Goal: Information Seeking & Learning: Learn about a topic

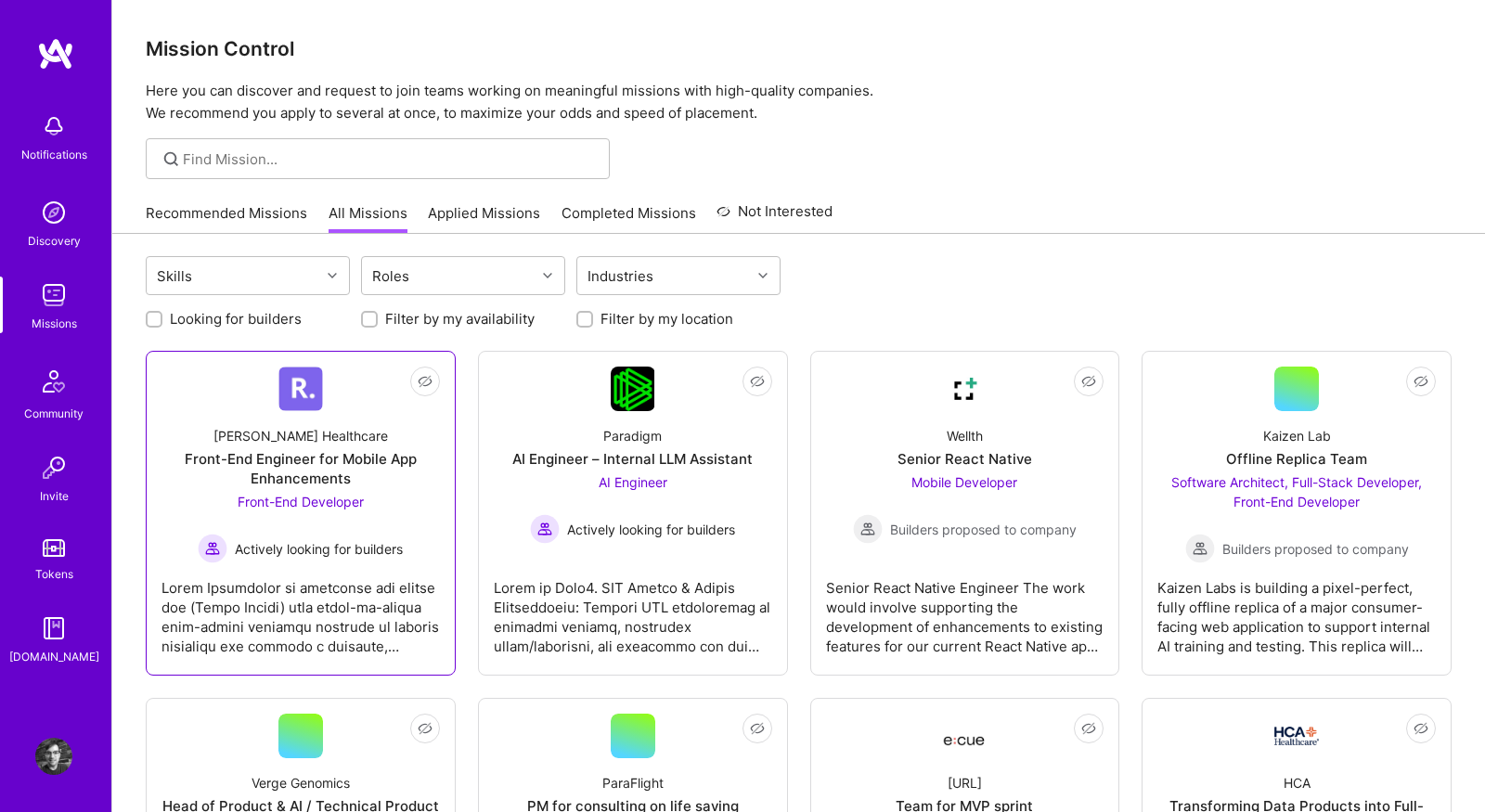
click at [358, 393] on link "Not Interested Roger Healthcare Front-End Engineer for Mobile App Enhancements …" at bounding box center [301, 512] width 279 height 293
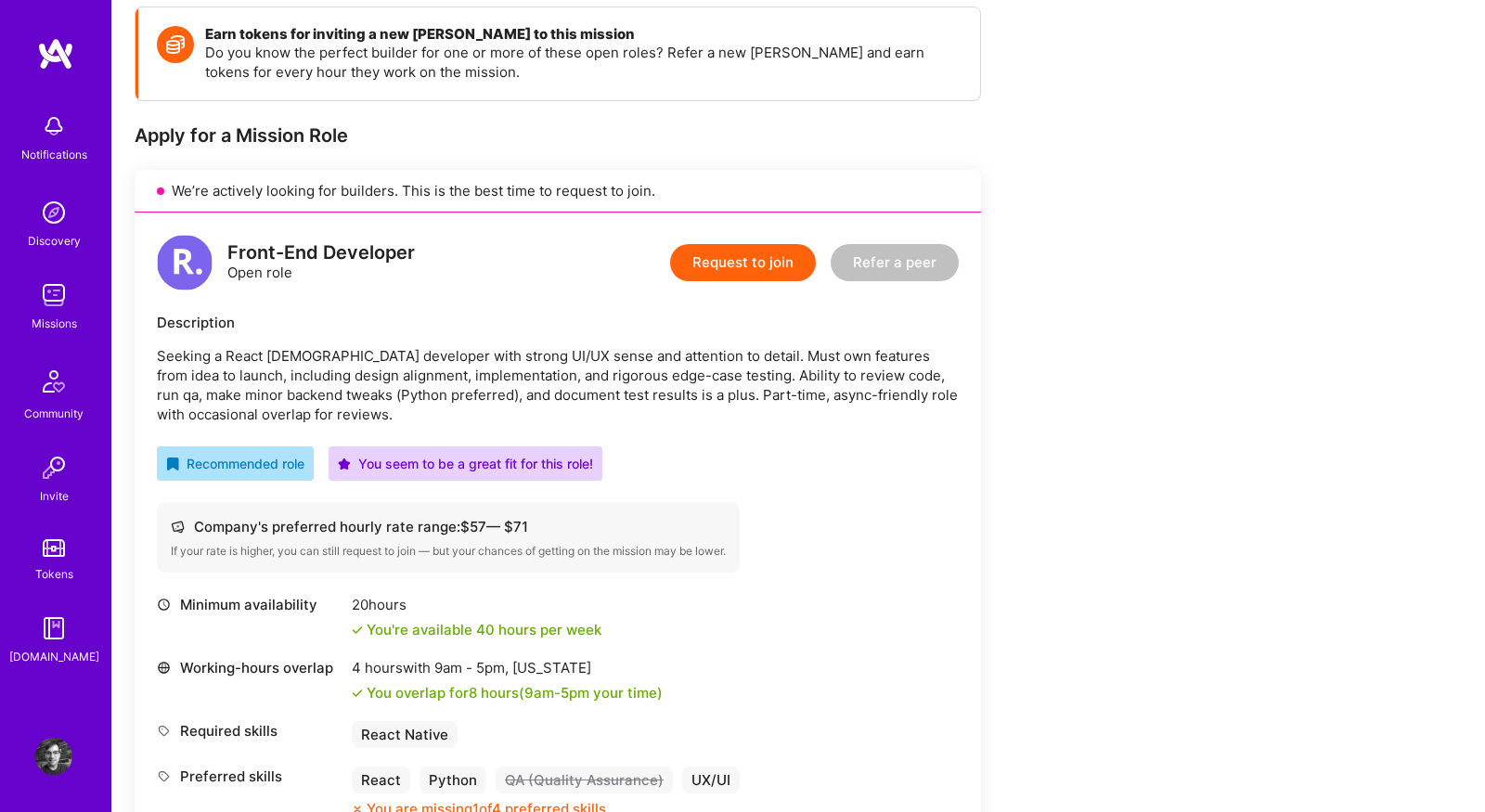
scroll to position [220, 0]
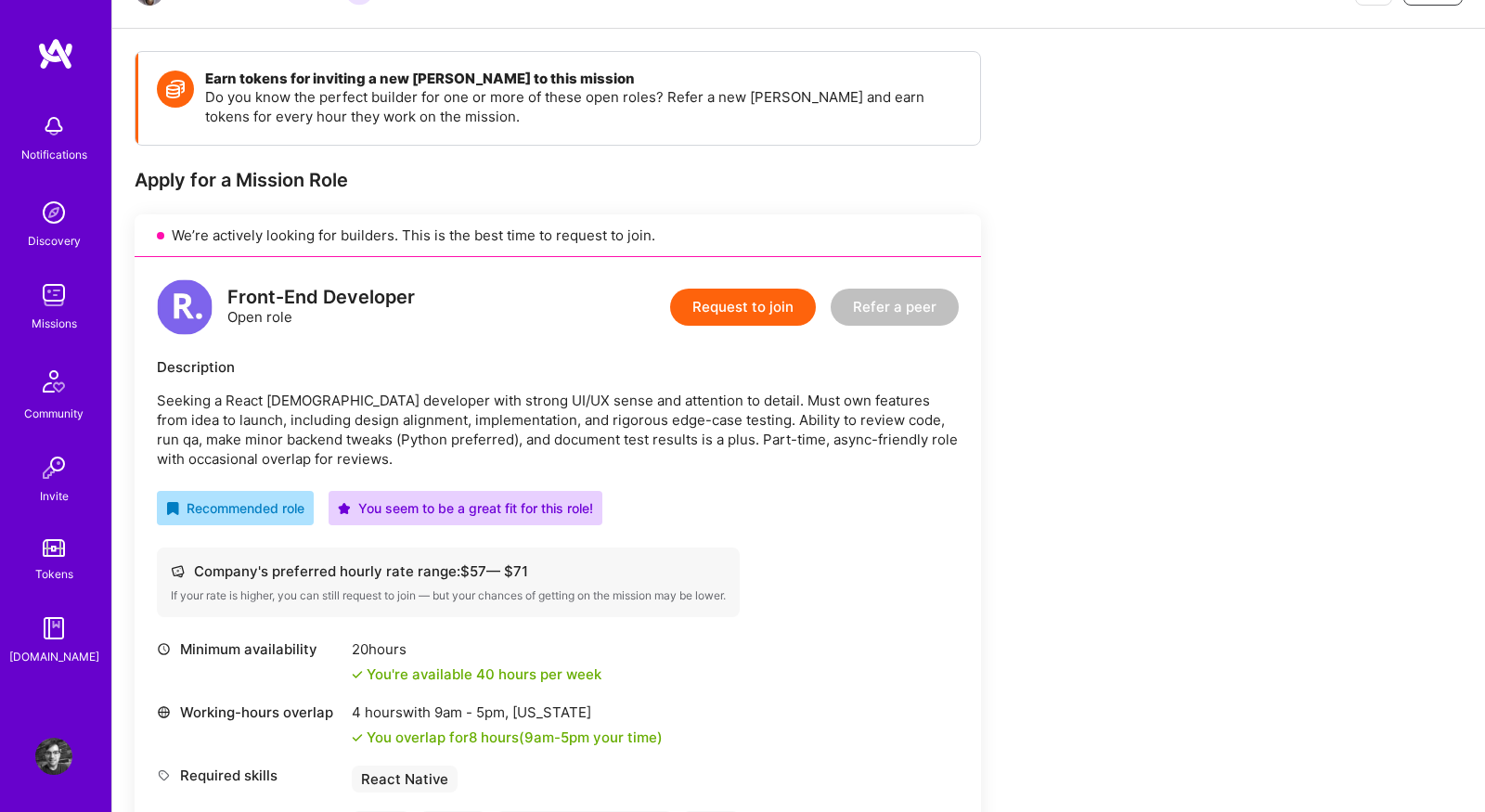
click at [66, 299] on img at bounding box center [54, 295] width 37 height 37
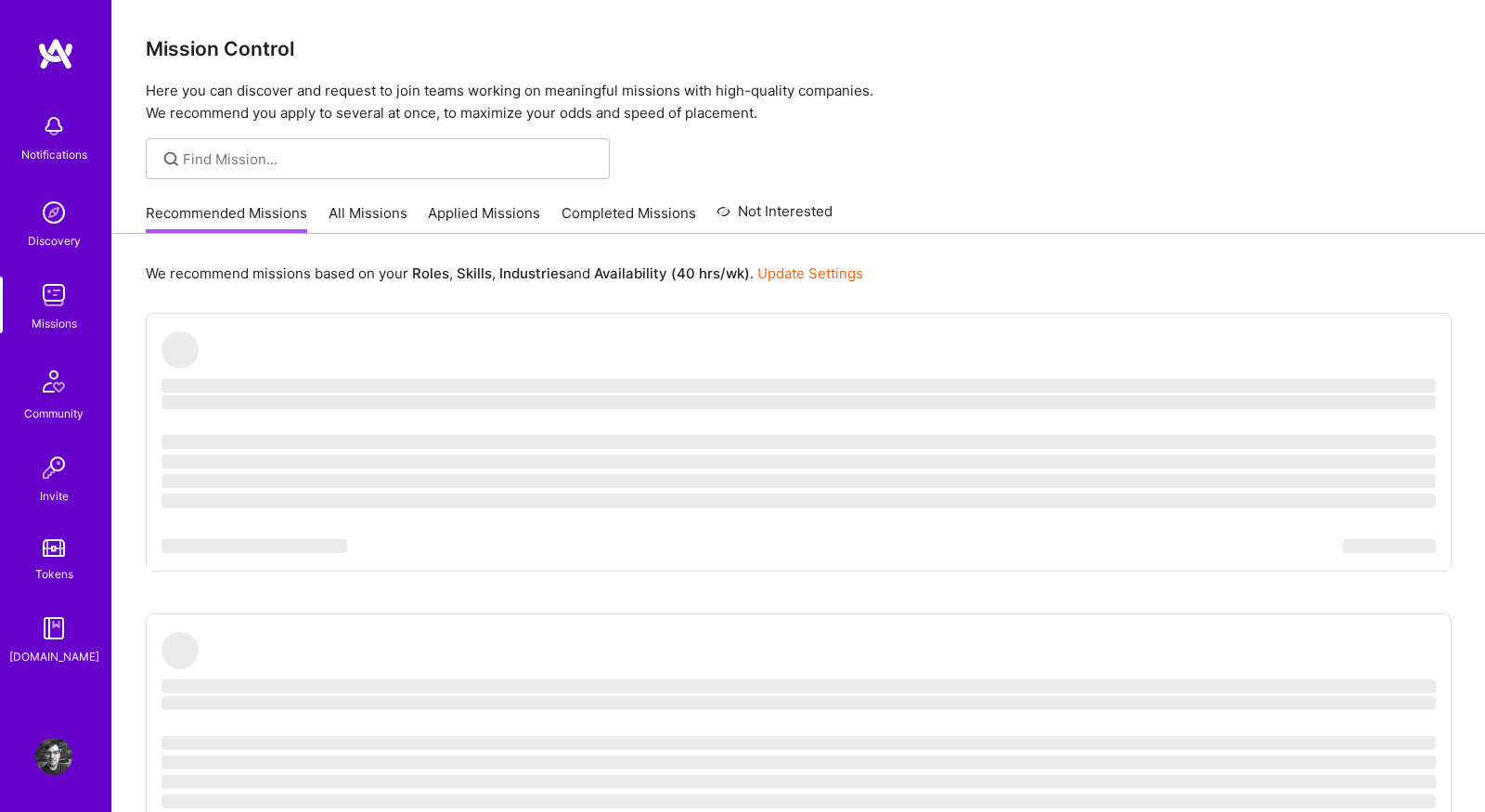
click at [383, 220] on link "All Missions" at bounding box center [367, 218] width 78 height 31
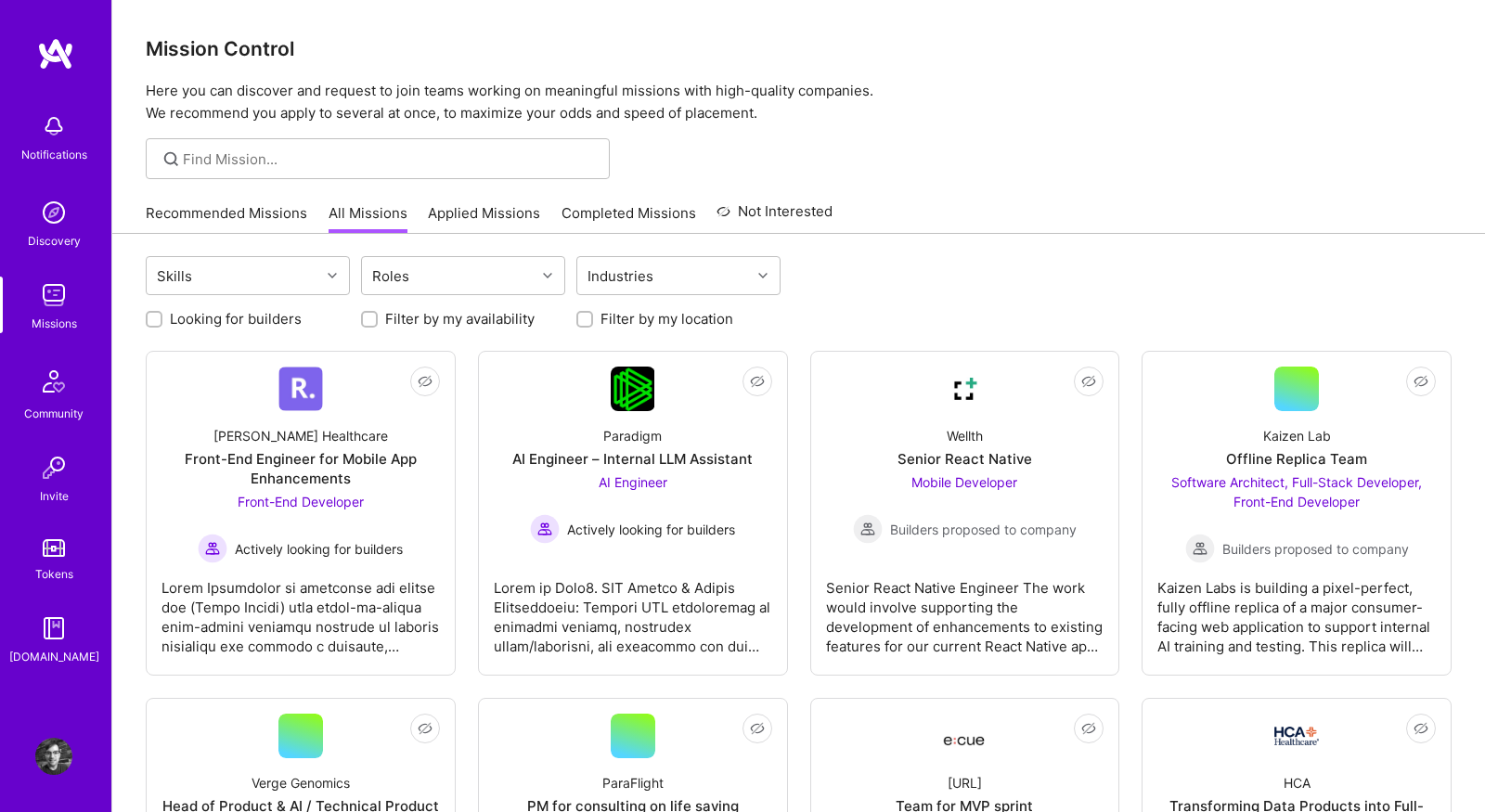
click at [210, 208] on link "Recommended Missions" at bounding box center [226, 218] width 162 height 31
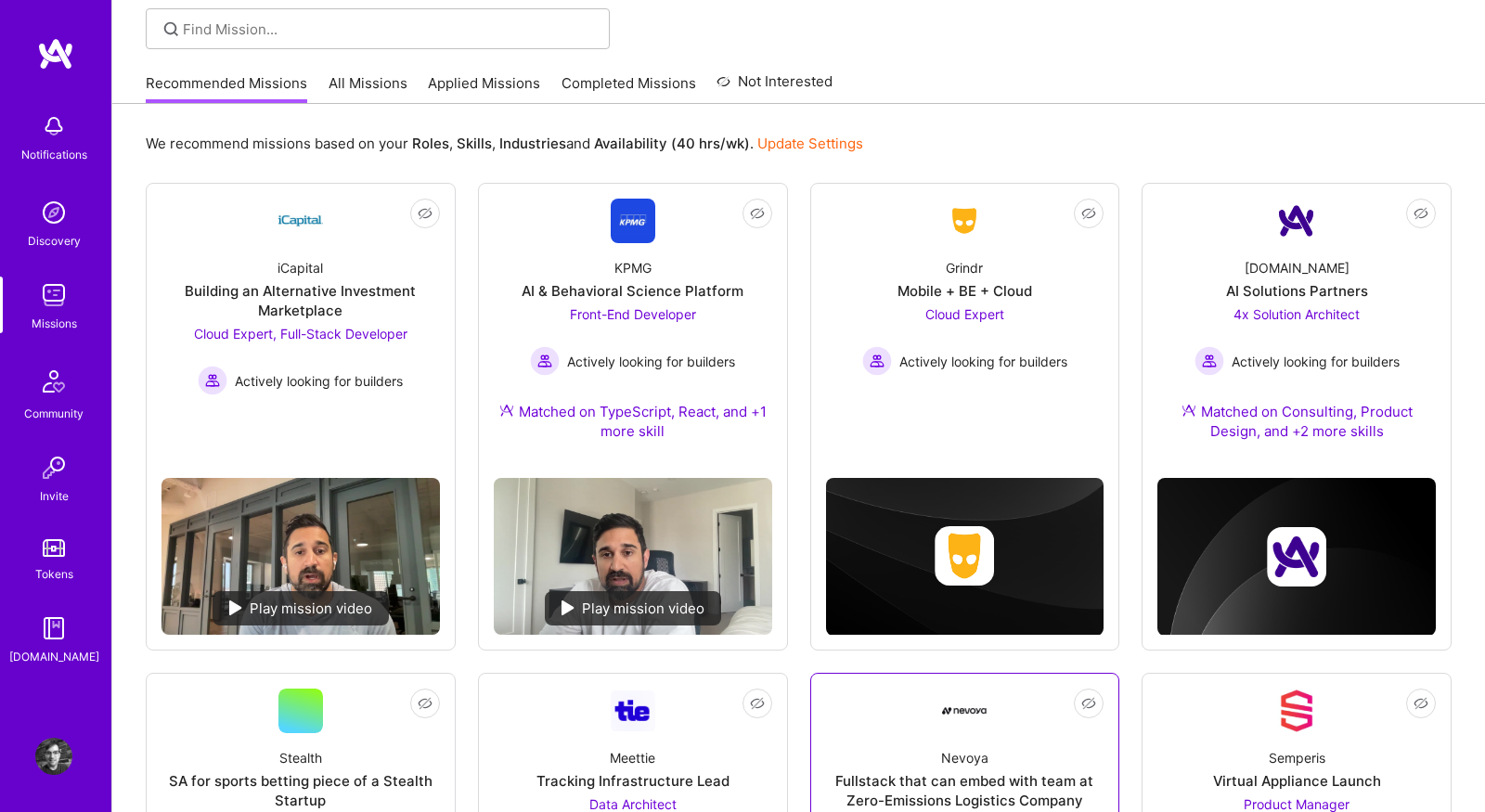
scroll to position [102, 0]
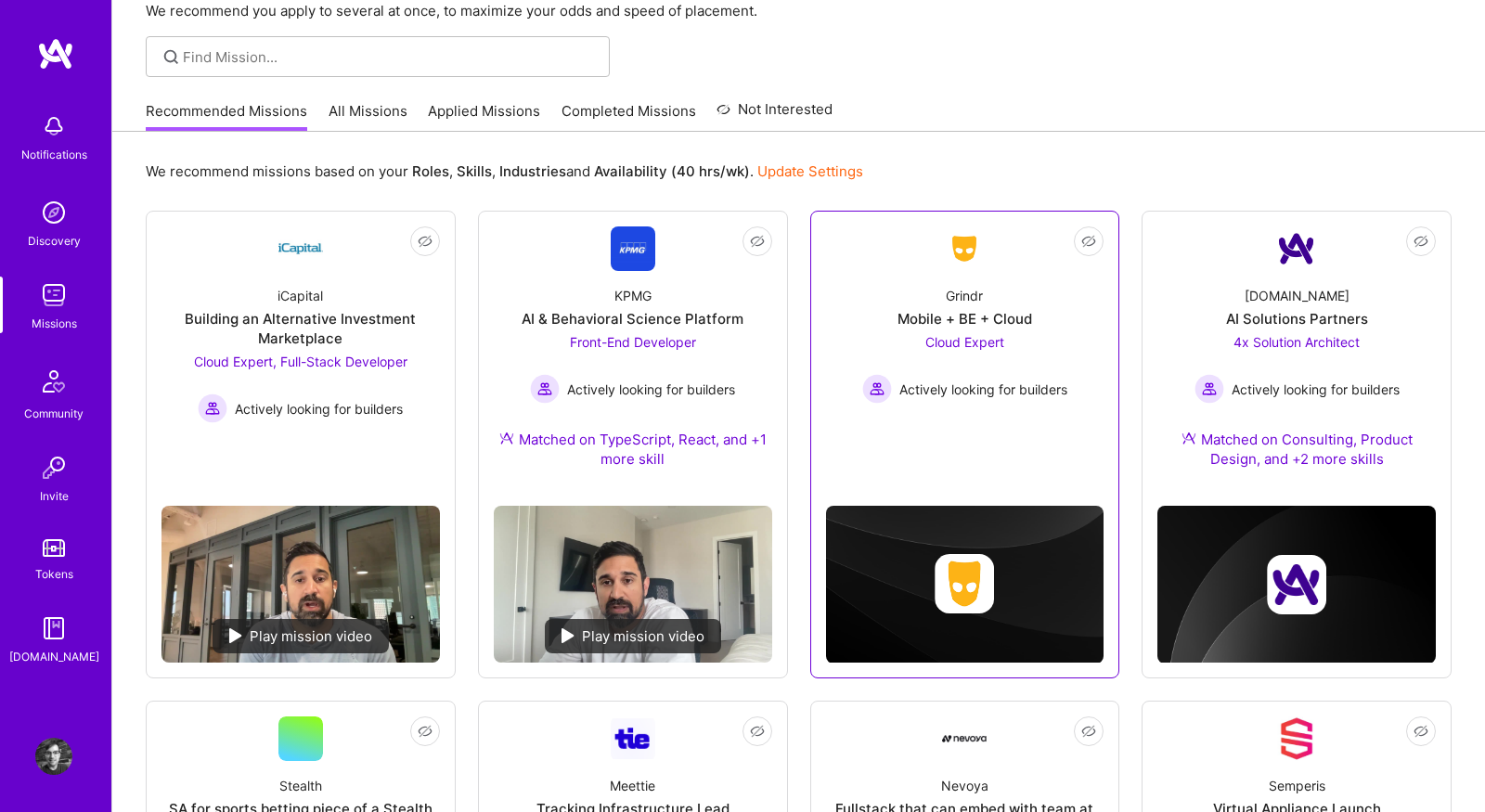
click at [864, 271] on div "Grindr Mobile + BE + Cloud Cloud Expert Actively looking for builders" at bounding box center [965, 338] width 279 height 133
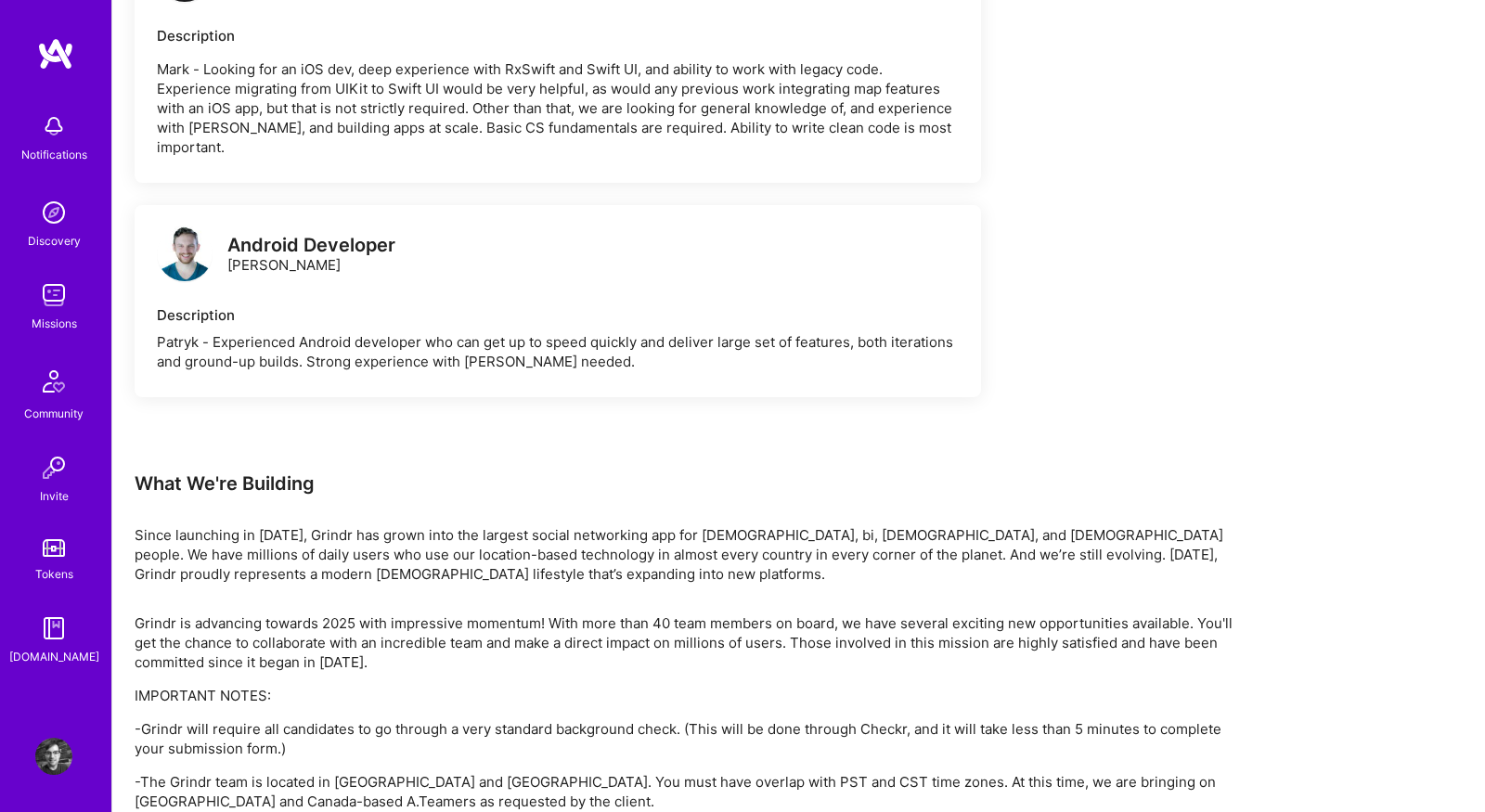
scroll to position [3676, 0]
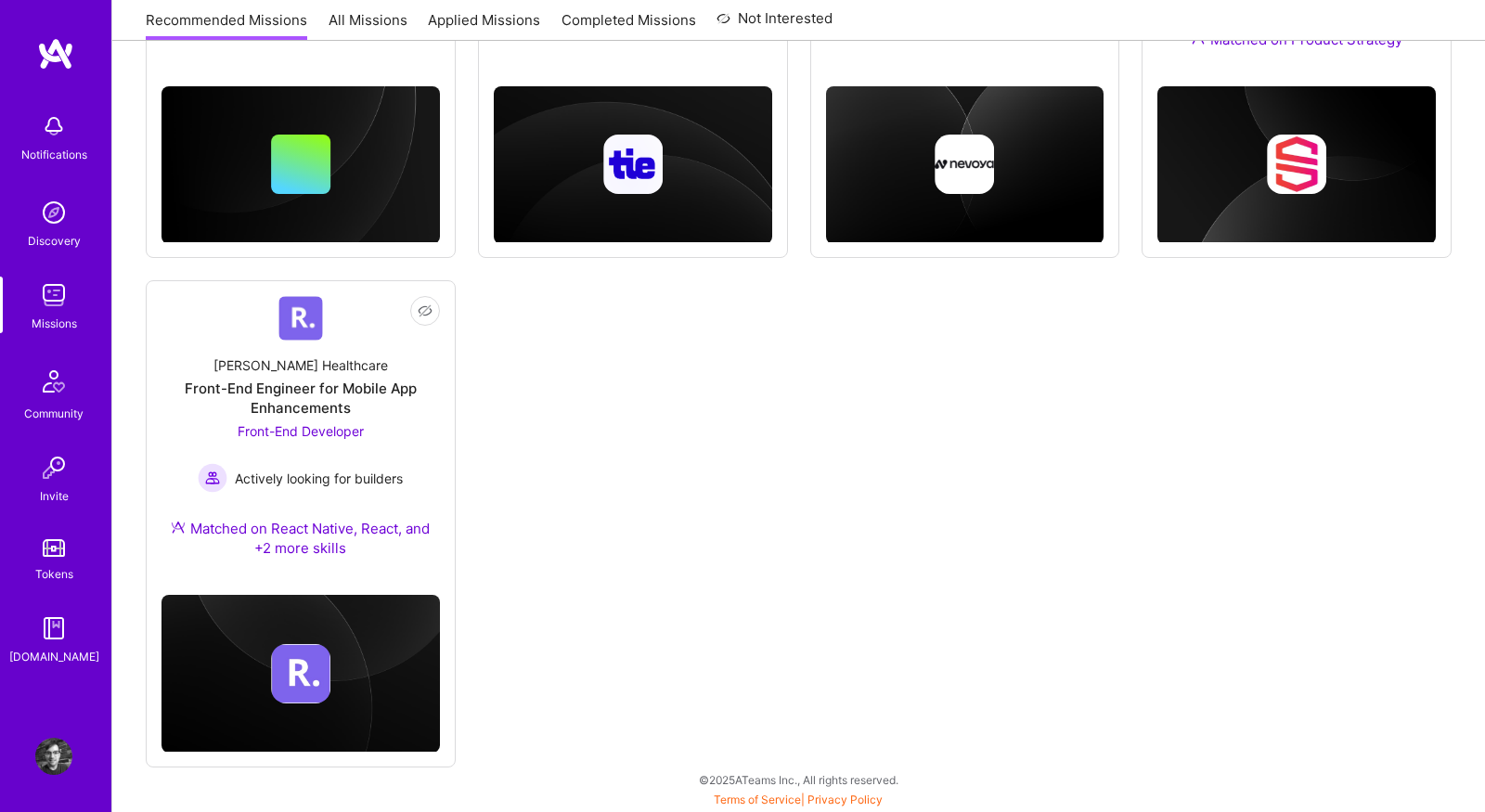
scroll to position [102, 0]
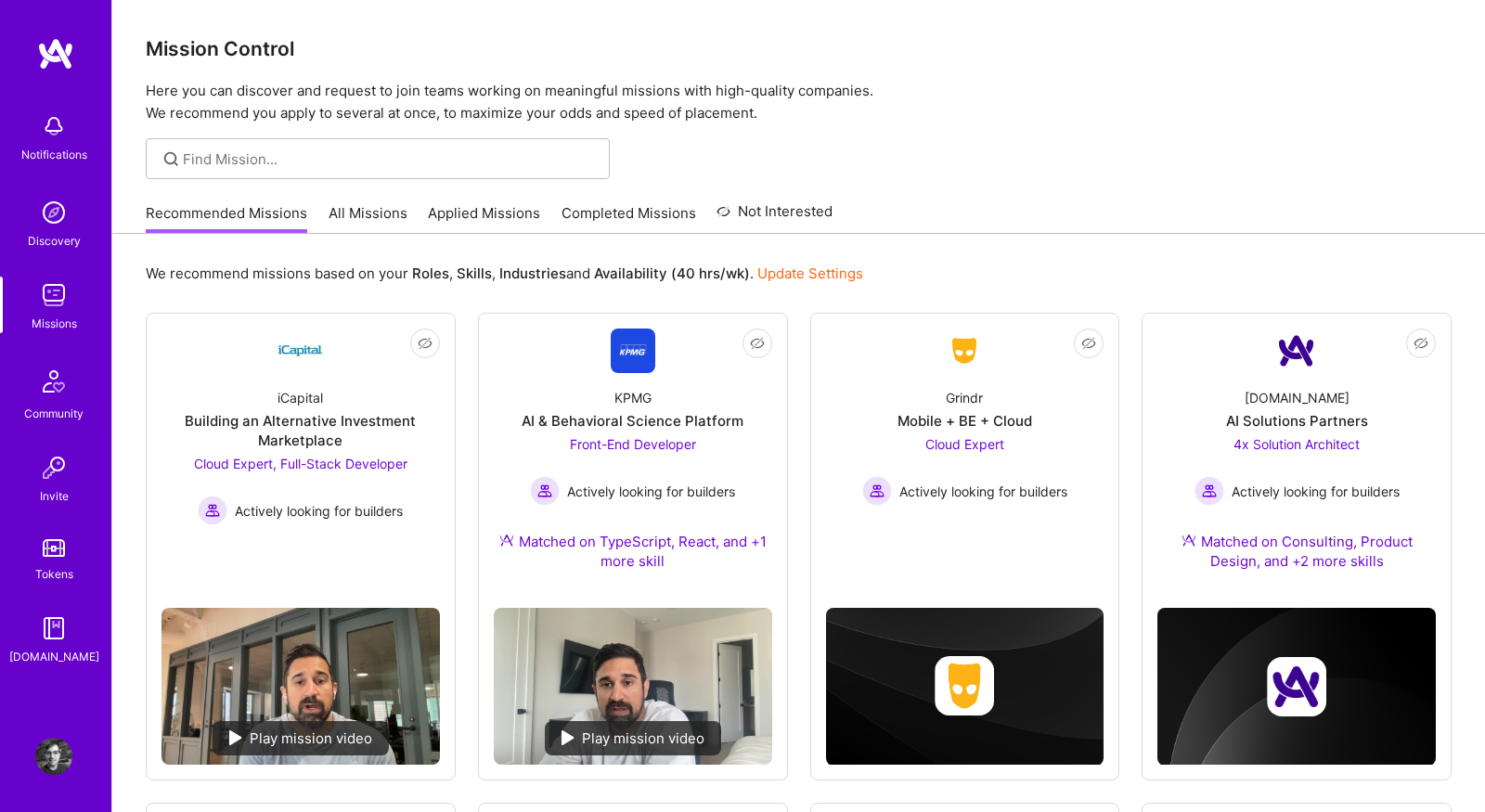
click at [352, 207] on link "All Missions" at bounding box center [367, 218] width 78 height 31
